Goal: Task Accomplishment & Management: Complete application form

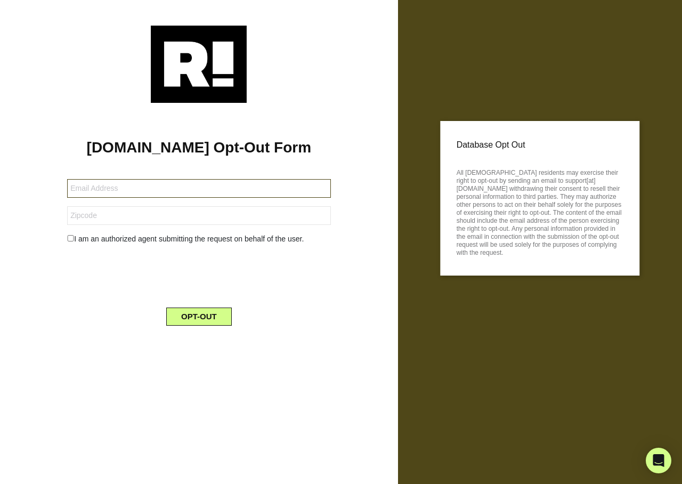
type input "damikim3@yahoo.com"
type input "37127"
type input "[EMAIL_ADDRESS][DOMAIN_NAME]"
type input "95206"
type input "nursehollye@yahoo.com"
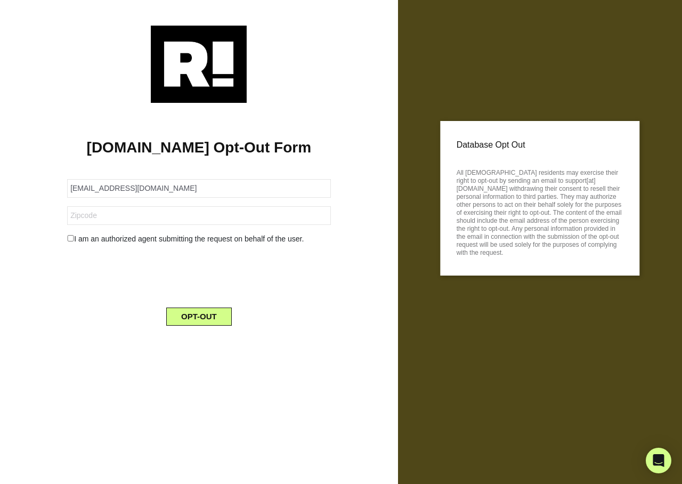
type input "37174"
type input "[EMAIL_ADDRESS][DOMAIN_NAME]"
type input "34772"
type input "[EMAIL_ADDRESS][DOMAIN_NAME]"
type input "75078"
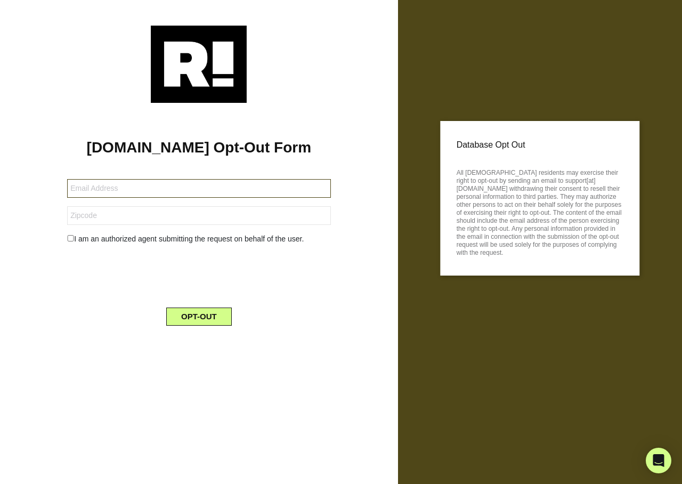
type input "gdsmith0715@gmail.com"
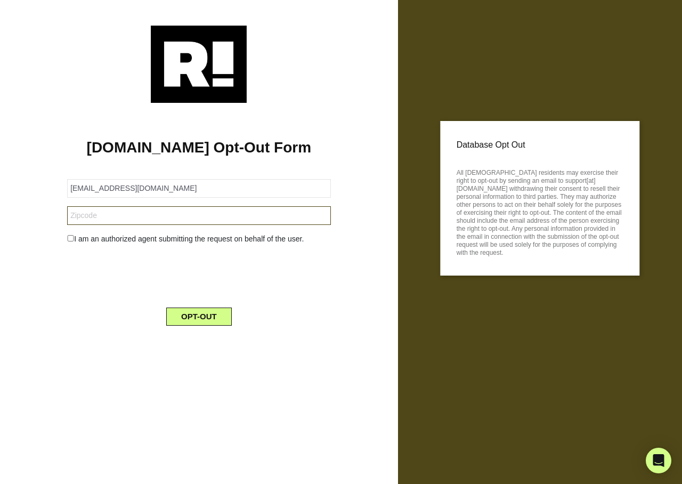
type input "74464"
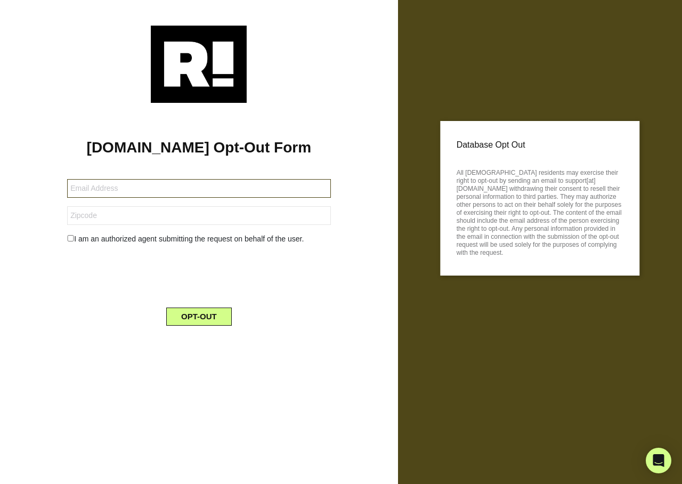
type input "military392004@gmail.com"
type input "41139"
type input "[EMAIL_ADDRESS][DOMAIN_NAME]"
type input "28787"
type input "lastsam1957@gmail.com"
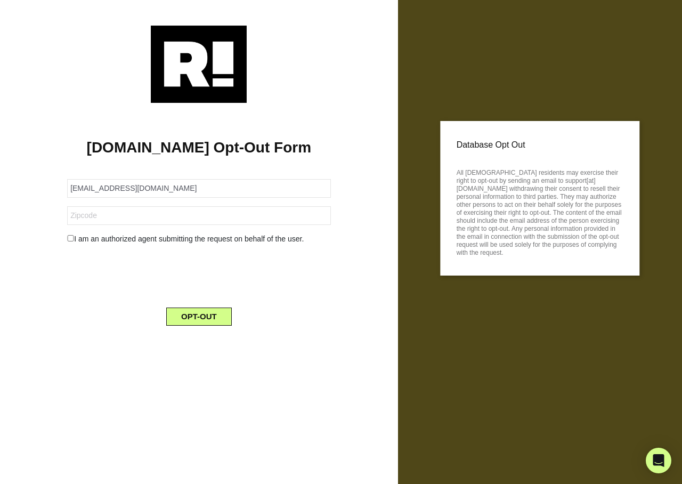
type input "92707"
type input "djbrew74@gmail.com"
type input "16037"
type input "jpcokla@gmail.com"
type input "73003"
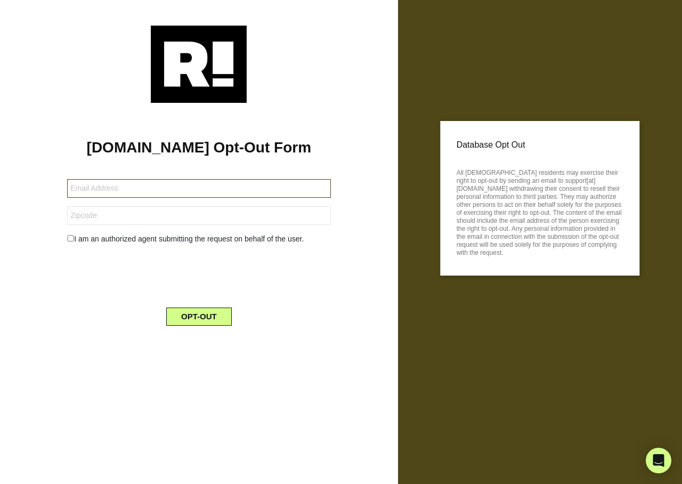
type input "[EMAIL_ADDRESS][DOMAIN_NAME]"
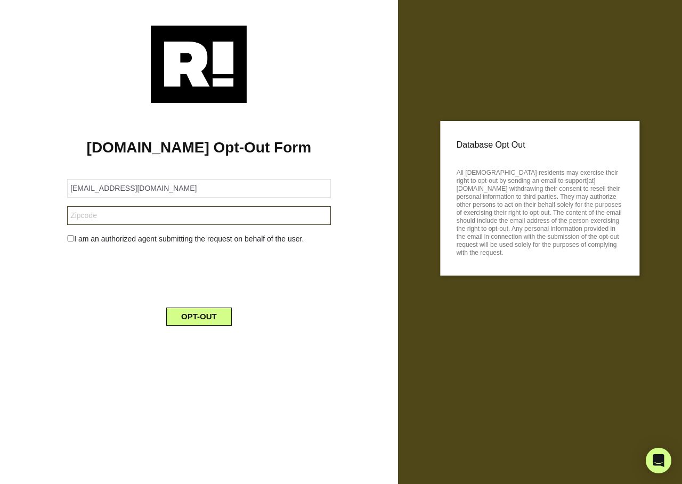
type input "94109"
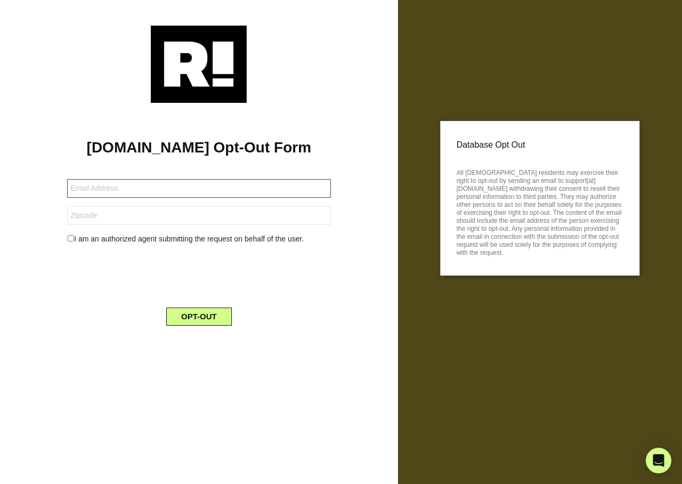
type input "[EMAIL_ADDRESS][DOMAIN_NAME]"
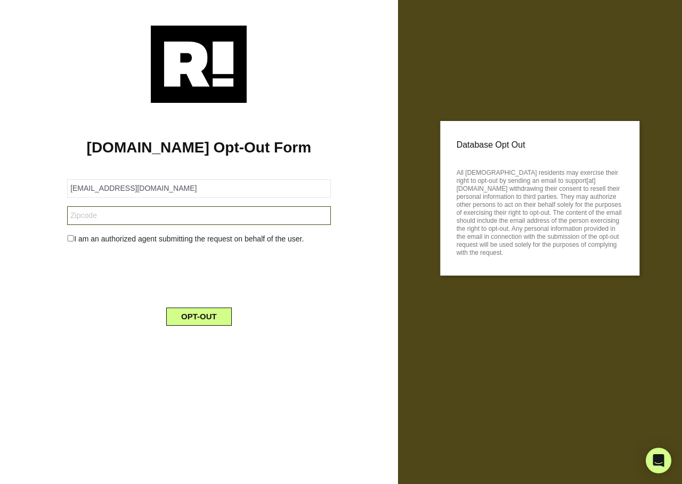
type input "96817"
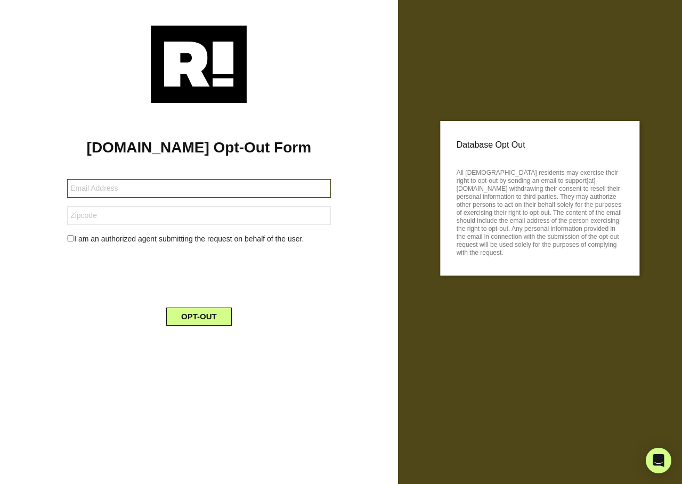
type input "[EMAIL_ADDRESS][DOMAIN_NAME]"
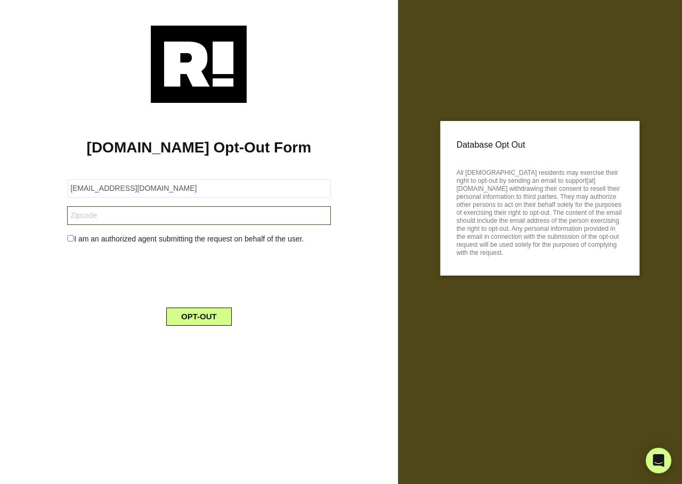
type input "96817"
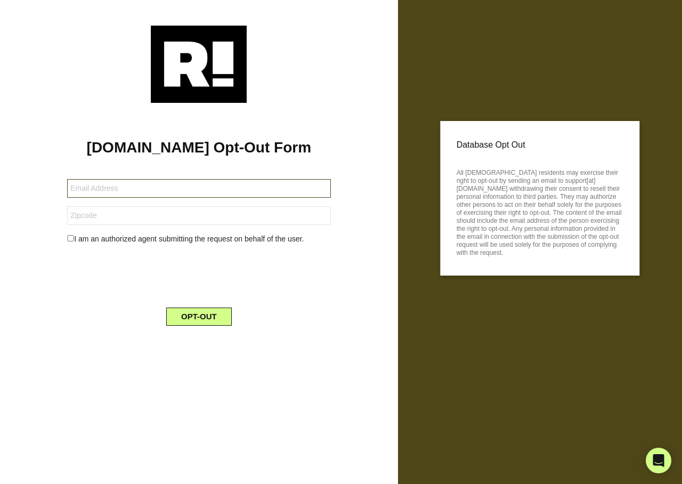
type input "[EMAIL_ADDRESS][DOMAIN_NAME]"
type input "85266"
type input "[EMAIL_ADDRESS][DOMAIN_NAME]"
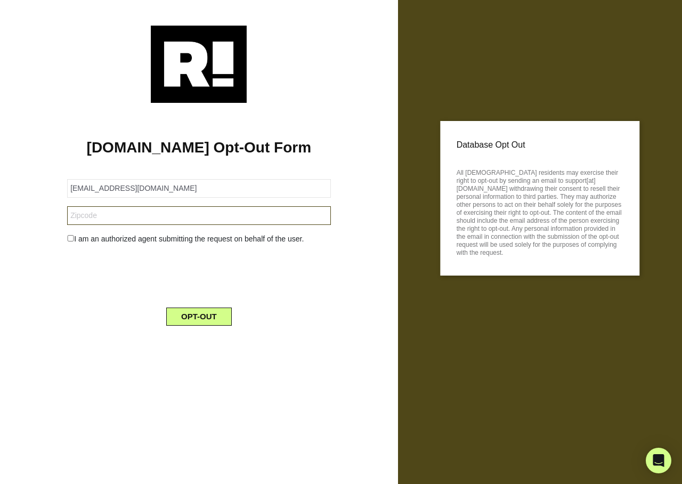
type input "30297"
